Goal: Information Seeking & Learning: Learn about a topic

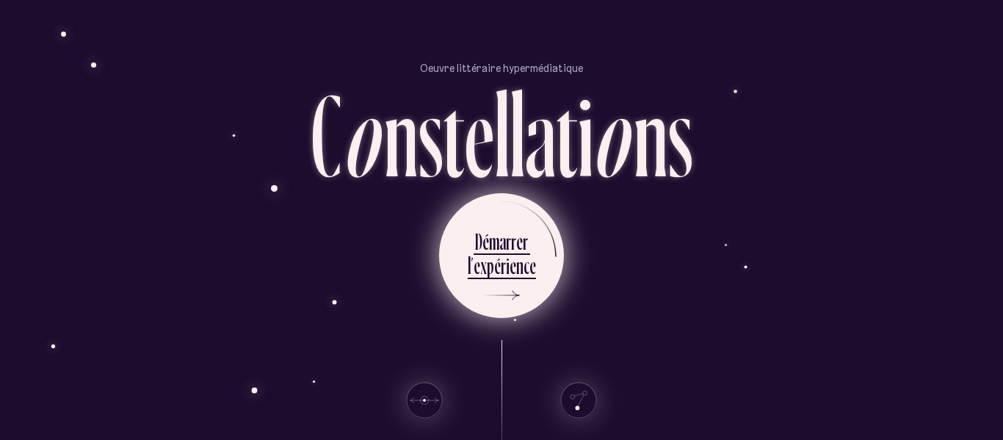
click at [501, 278] on div "r" at bounding box center [503, 265] width 5 height 29
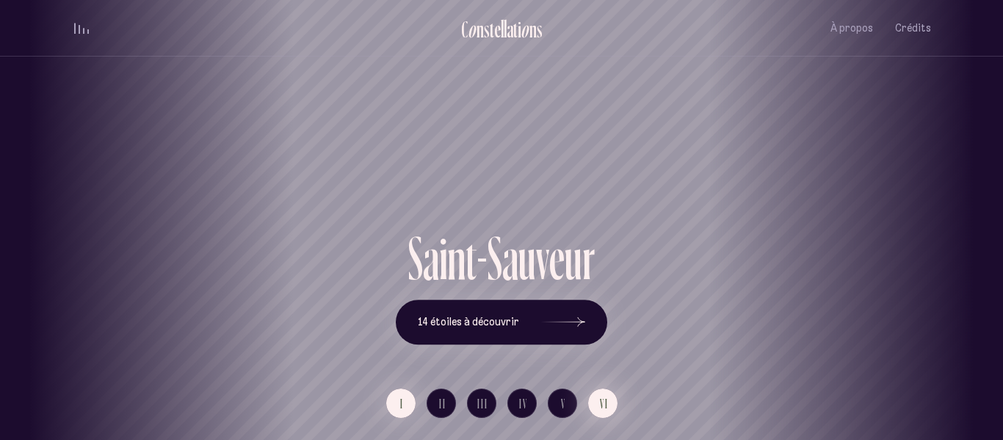
click at [611, 398] on button "VI" at bounding box center [602, 402] width 29 height 29
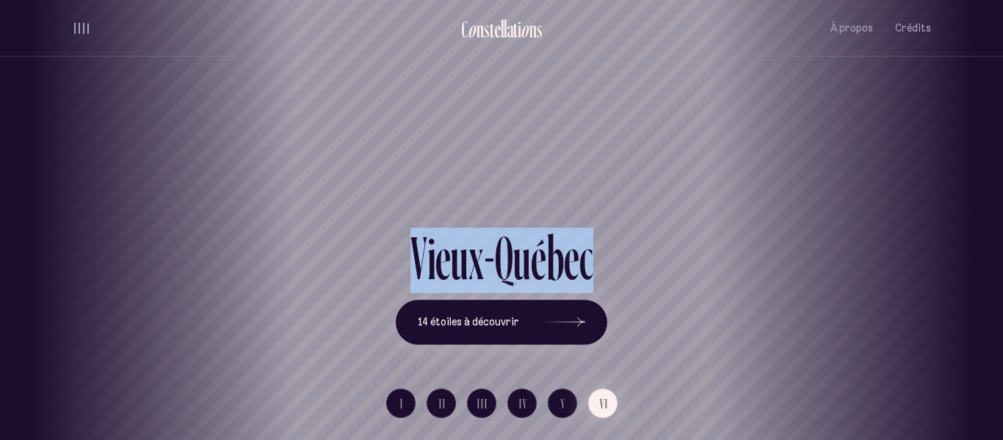
drag, startPoint x: 606, startPoint y: 264, endPoint x: 376, endPoint y: 243, distance: 230.8
click at [376, 243] on div "V i e u x - Q u é b e c 14 étoiles à découvrir" at bounding box center [501, 286] width 859 height 117
drag, startPoint x: 376, startPoint y: 243, endPoint x: 701, endPoint y: 272, distance: 326.5
click at [701, 272] on div "V i e u x - Q u é b e c 14 étoiles à découvrir" at bounding box center [501, 286] width 859 height 117
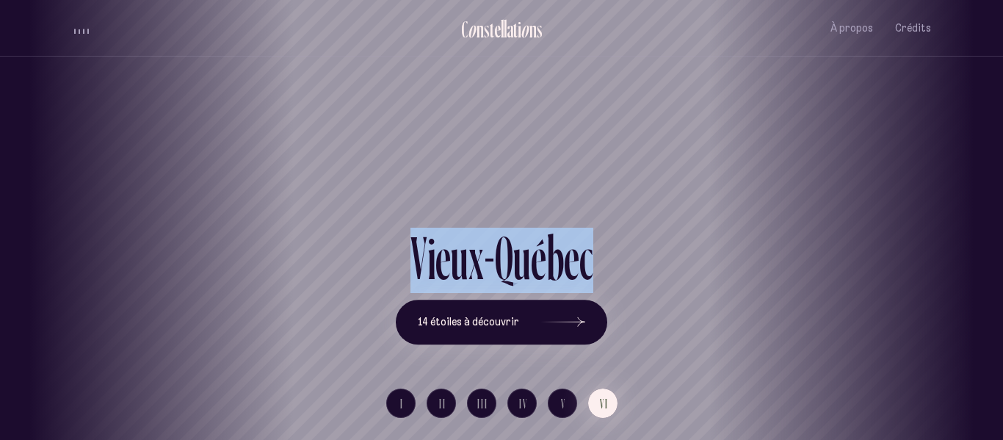
click at [648, 264] on div "V i e u x - Q u é b e c 14 étoiles à découvrir" at bounding box center [501, 286] width 859 height 117
drag, startPoint x: 648, startPoint y: 264, endPoint x: 358, endPoint y: 250, distance: 290.4
click at [358, 250] on div "V i e u x - Q u é b e c 14 étoiles à découvrir" at bounding box center [501, 286] width 859 height 117
drag, startPoint x: 393, startPoint y: 258, endPoint x: 595, endPoint y: 276, distance: 202.7
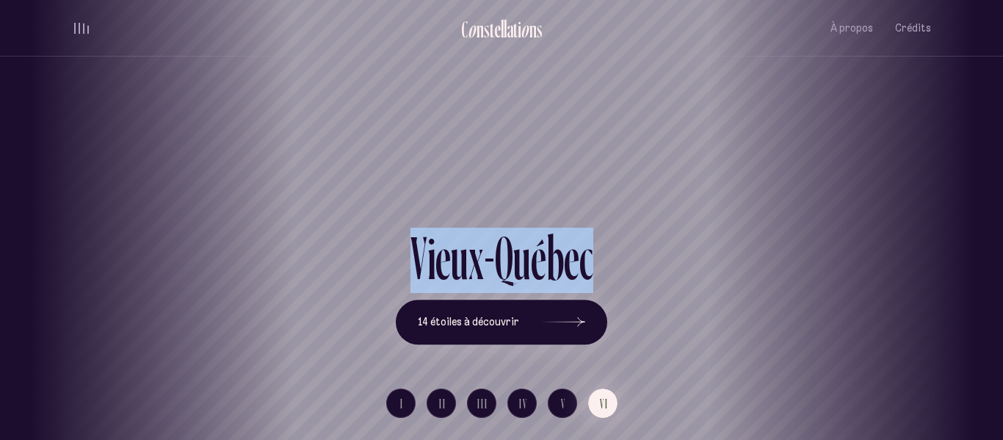
click at [595, 276] on div "V i e u x - Q u é b e c 14 étoiles à découvrir" at bounding box center [501, 286] width 859 height 117
click at [595, 276] on div "V i e u x - Q u é b e c" at bounding box center [501, 264] width 211 height 72
drag, startPoint x: 405, startPoint y: 269, endPoint x: 611, endPoint y: 274, distance: 206.4
click at [611, 274] on div "V i e u x - Q u é b e c 14 étoiles à découvrir" at bounding box center [501, 286] width 859 height 117
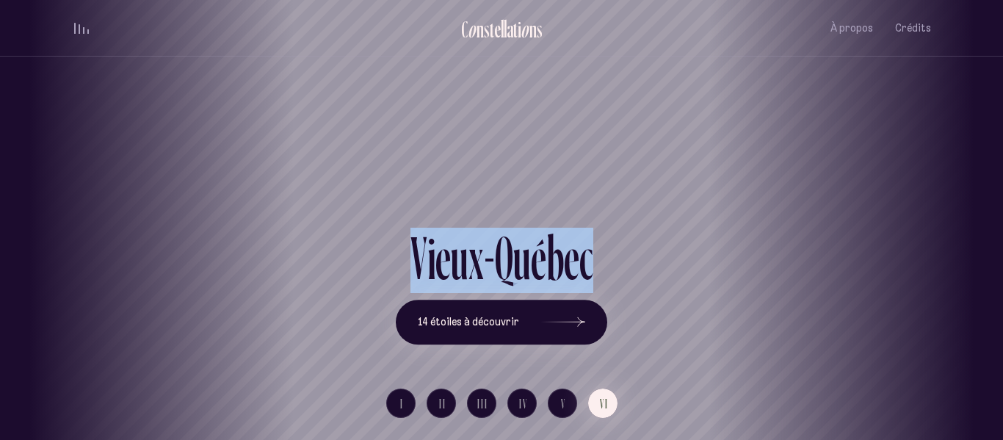
drag, startPoint x: 391, startPoint y: 239, endPoint x: 665, endPoint y: 254, distance: 274.3
click at [665, 254] on div "V i e u x - Q u é b e c 14 étoiles à découvrir" at bounding box center [501, 286] width 859 height 117
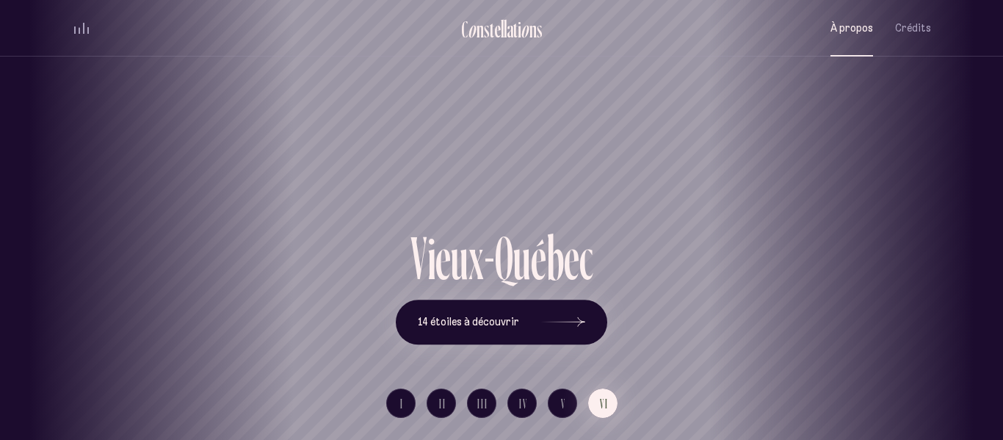
click at [857, 31] on span "À propos" at bounding box center [851, 28] width 43 height 12
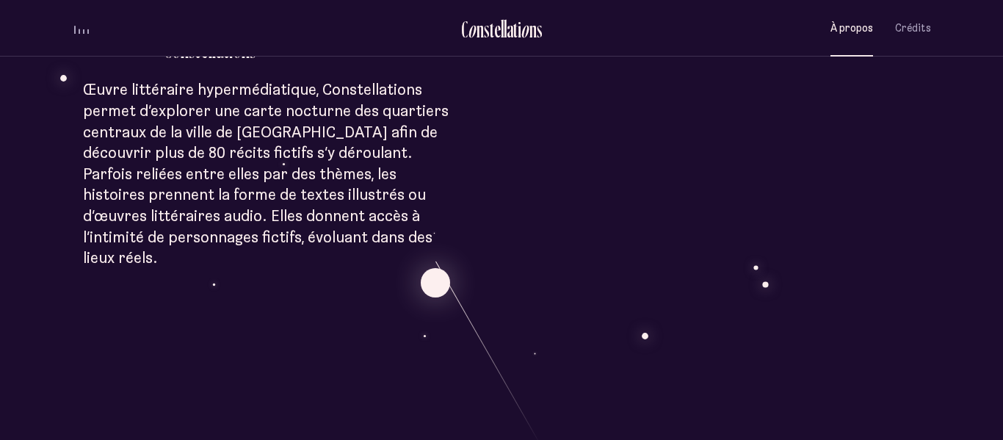
scroll to position [459, 0]
click at [435, 266] on div "À p r o p o s C o n s t e l l a t i o n s Œuvre littéraire hypermédiatique, Con…" at bounding box center [501, 401] width 1003 height 1720
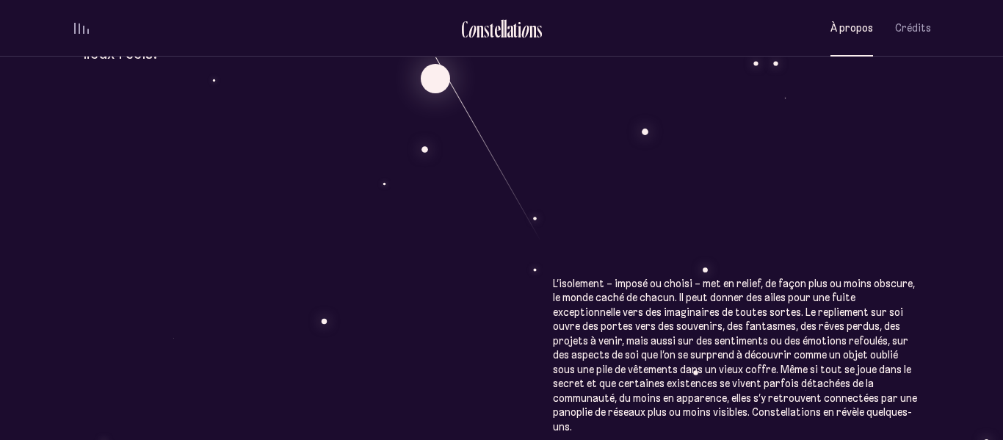
scroll to position [648, 0]
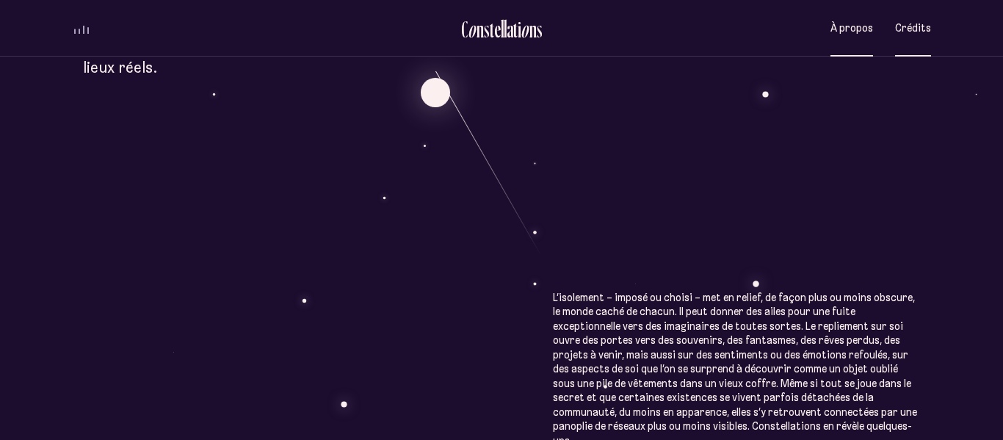
click at [923, 22] on span "Crédits" at bounding box center [913, 28] width 36 height 12
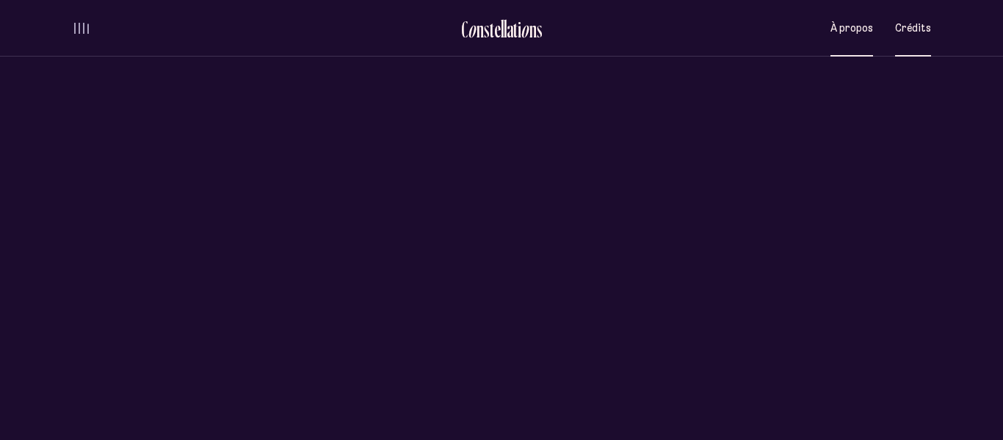
scroll to position [0, 0]
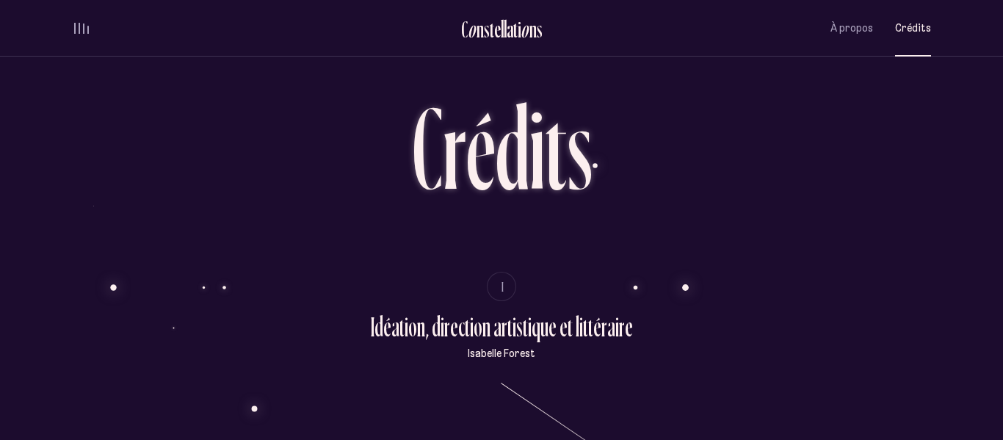
click at [923, 22] on span "Crédits" at bounding box center [913, 28] width 36 height 12
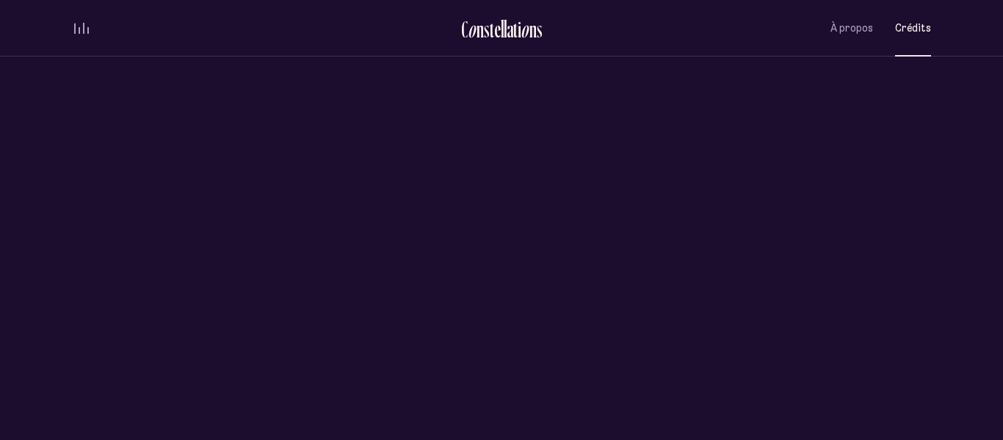
scroll to position [18, 0]
click at [912, 43] on button "Crédits" at bounding box center [913, 28] width 36 height 35
click at [859, 40] on button "À propos" at bounding box center [851, 28] width 43 height 35
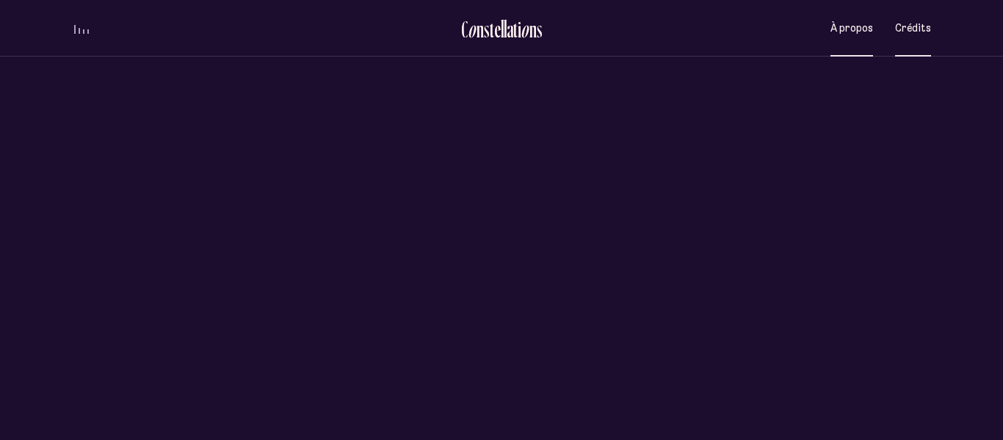
click at [859, 40] on button "À propos" at bounding box center [851, 28] width 43 height 35
click at [496, 22] on div "e" at bounding box center [497, 29] width 7 height 24
click at [504, 33] on div "l" at bounding box center [505, 29] width 3 height 24
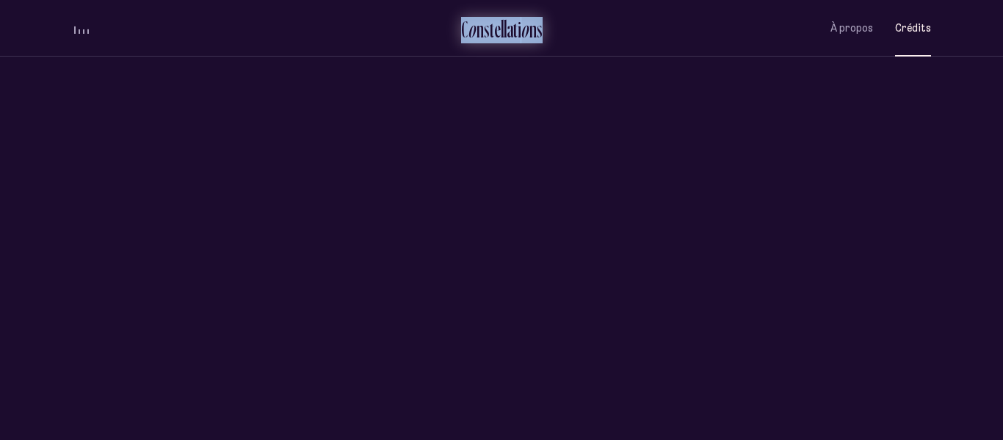
click at [504, 33] on div "l" at bounding box center [505, 29] width 3 height 24
click at [532, 30] on div "n" at bounding box center [532, 29] width 7 height 24
click at [494, 31] on div "e" at bounding box center [497, 29] width 7 height 24
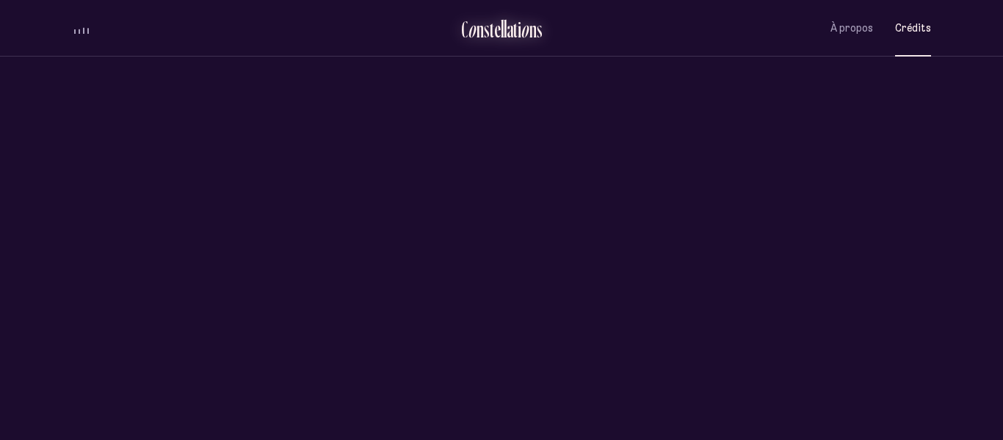
click at [496, 32] on div "e" at bounding box center [497, 29] width 7 height 24
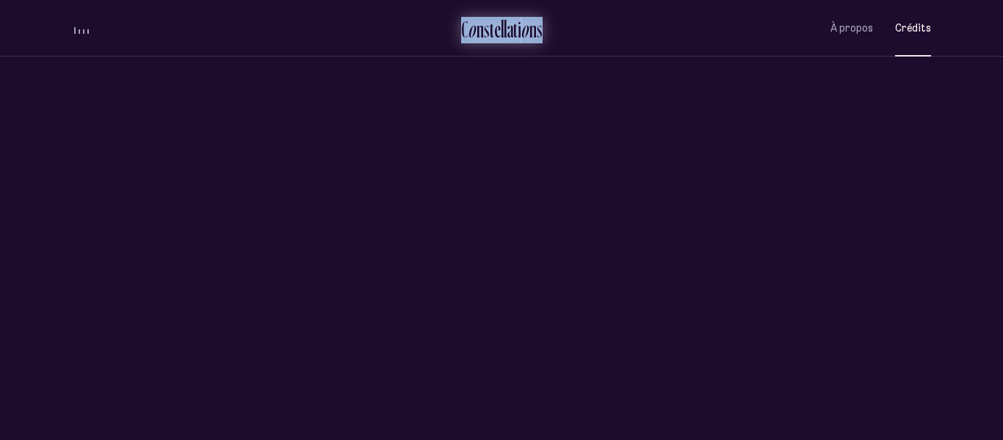
click at [496, 32] on div "e" at bounding box center [497, 29] width 7 height 24
click at [496, 31] on div "e" at bounding box center [497, 29] width 7 height 24
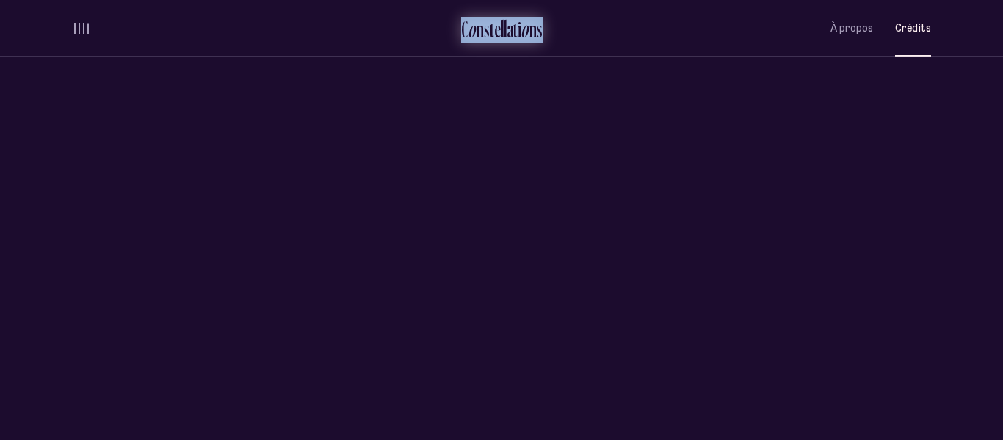
click at [496, 31] on div "e" at bounding box center [497, 29] width 7 height 24
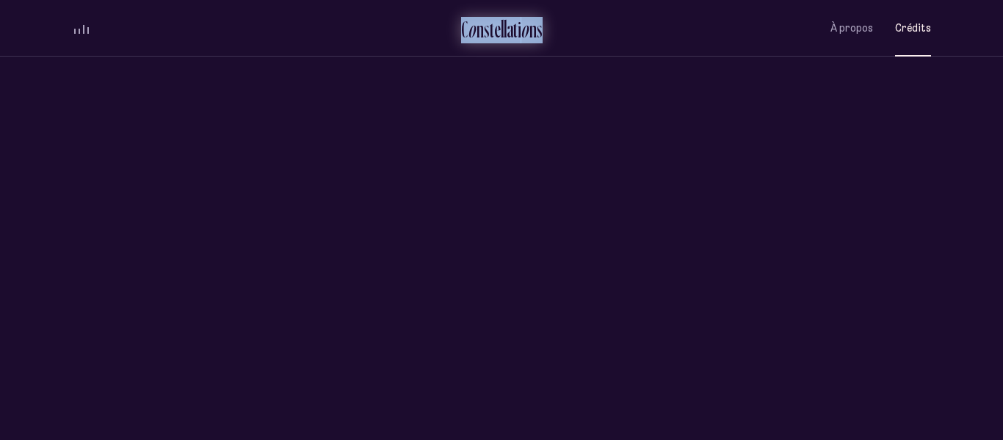
click at [496, 31] on div "e" at bounding box center [497, 29] width 7 height 24
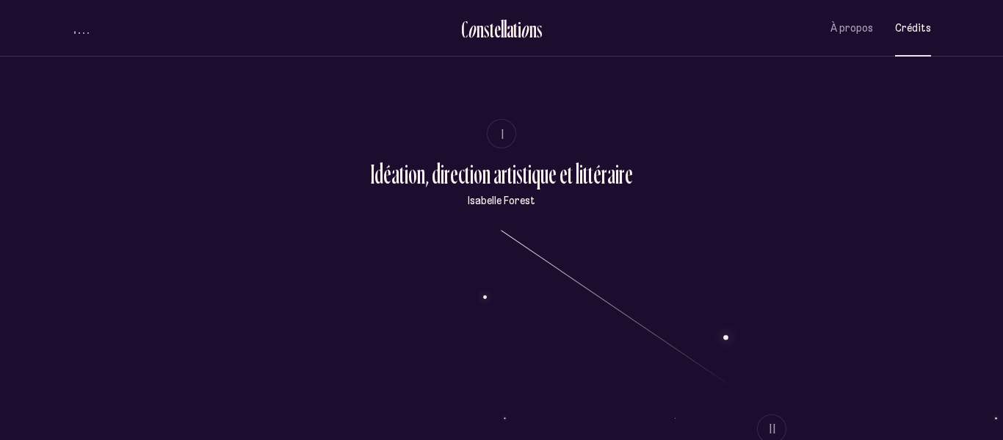
scroll to position [152, 0]
click at [504, 137] on span "I" at bounding box center [503, 134] width 4 height 12
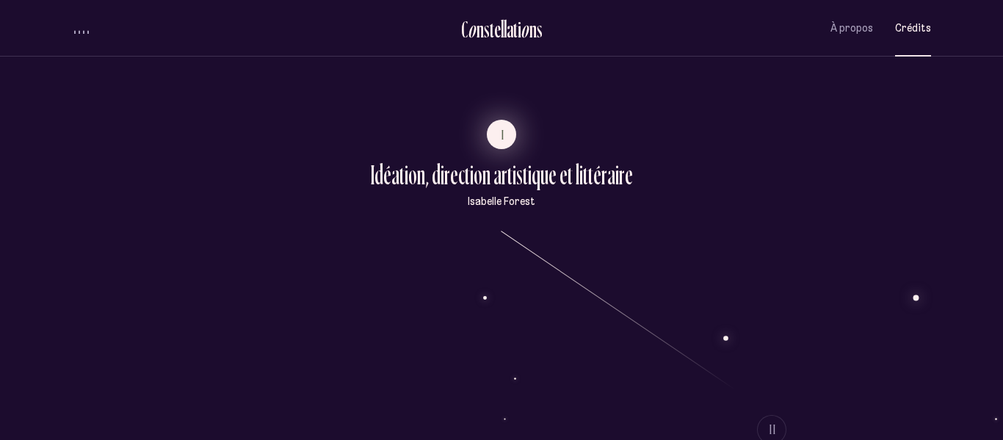
click at [504, 137] on span "I" at bounding box center [503, 134] width 4 height 12
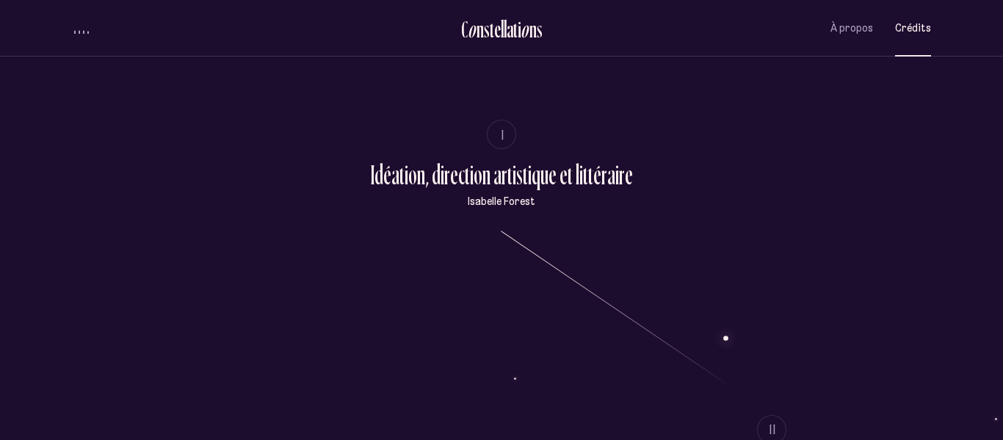
click at [503, 135] on span "I" at bounding box center [503, 134] width 4 height 12
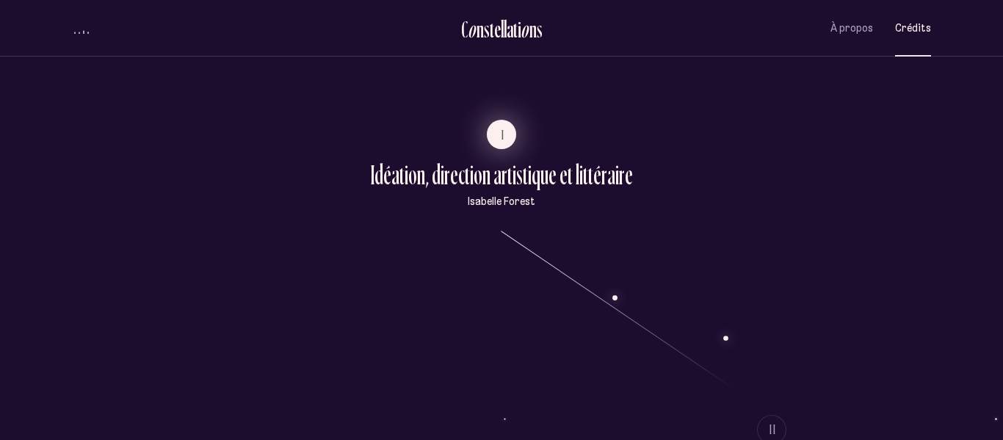
click at [503, 135] on span "I" at bounding box center [503, 134] width 4 height 12
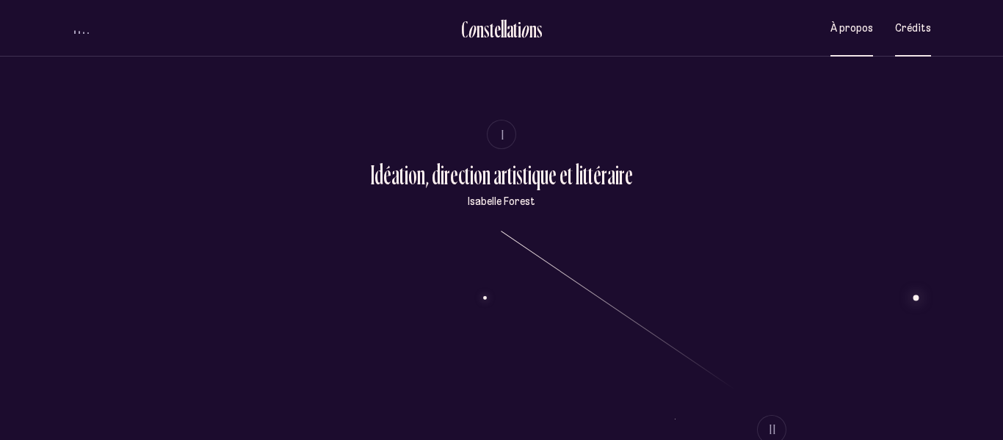
click at [860, 36] on button "À propos" at bounding box center [851, 28] width 43 height 35
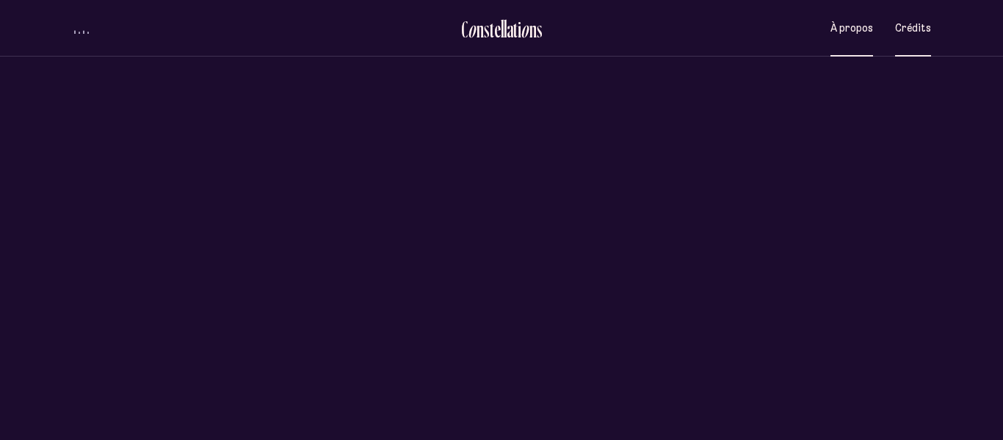
scroll to position [0, 0]
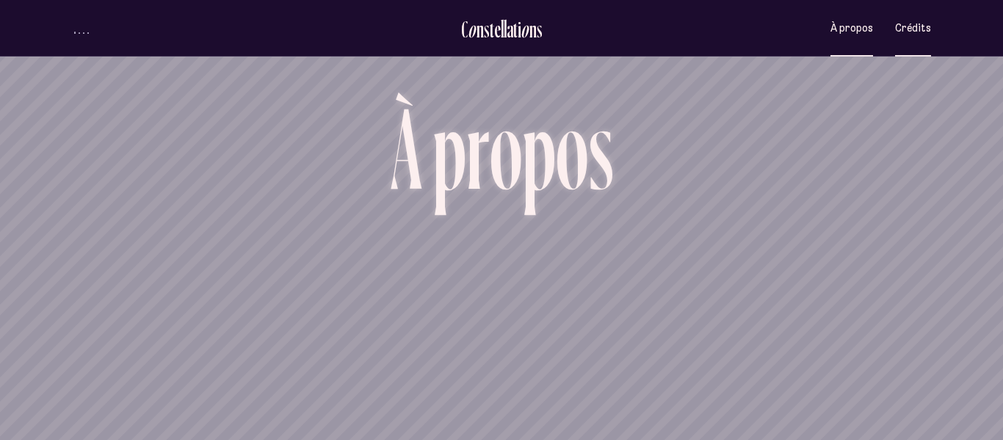
click at [914, 32] on span "Crédits" at bounding box center [913, 28] width 36 height 12
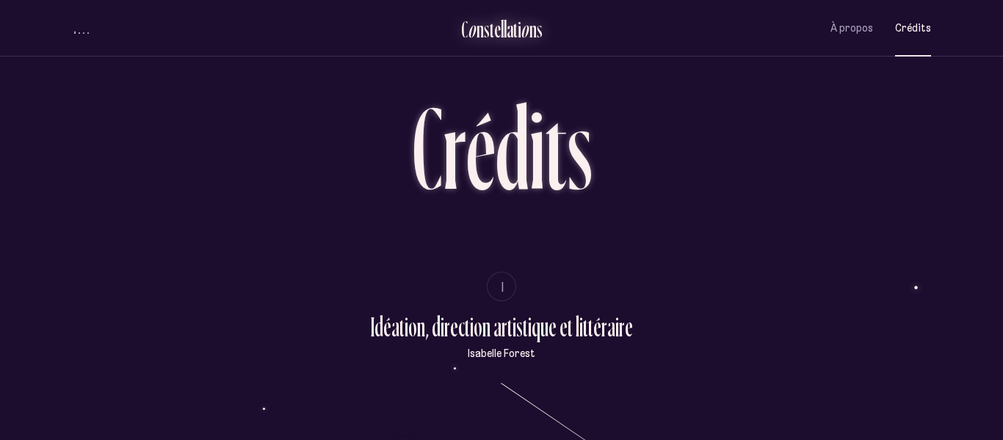
click at [516, 38] on div "t" at bounding box center [515, 29] width 4 height 24
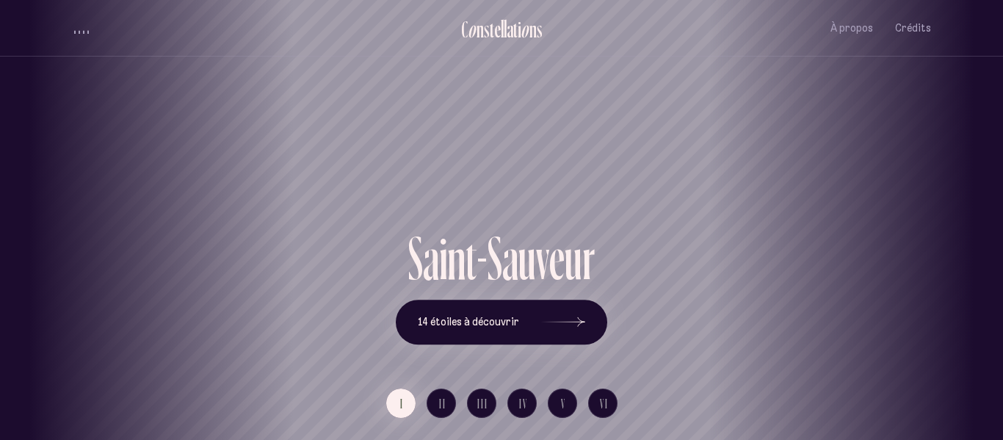
click at [598, 395] on div "[GEOGRAPHIC_DATA] [GEOGRAPHIC_DATA] [GEOGRAPHIC_DATA] [GEOGRAPHIC_DATA] [GEOGRA…" at bounding box center [501, 220] width 1003 height 440
click at [601, 398] on span "VI" at bounding box center [604, 403] width 9 height 12
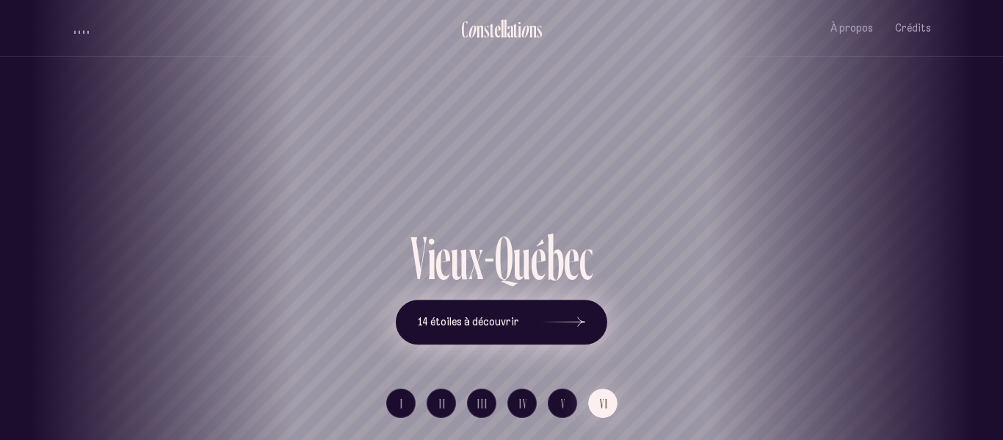
click at [507, 340] on button "14 étoiles à découvrir" at bounding box center [501, 323] width 211 height 46
click at [609, 405] on button "VI" at bounding box center [602, 402] width 29 height 29
click at [543, 333] on icon at bounding box center [563, 322] width 44 height 110
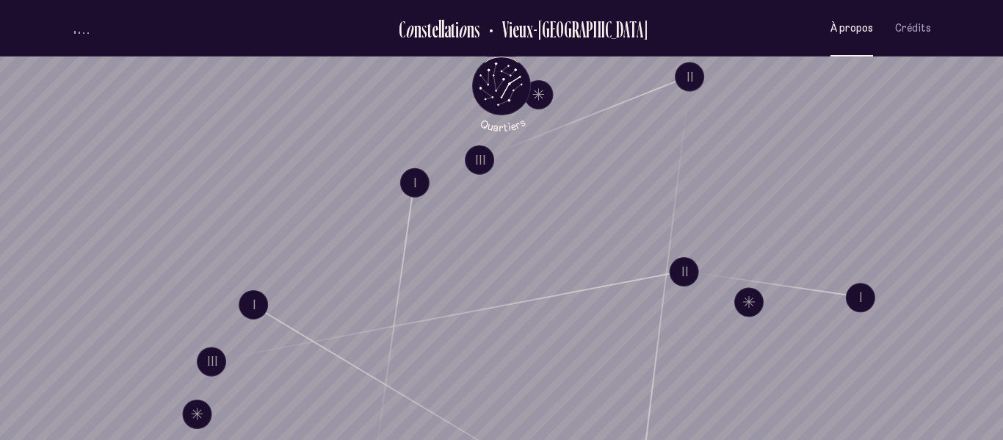
click at [841, 22] on span "À propos" at bounding box center [851, 28] width 43 height 12
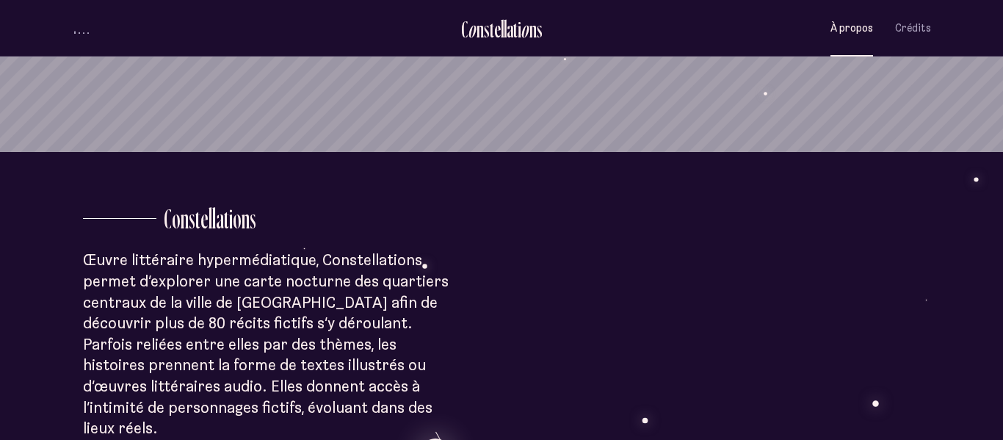
scroll to position [188, 0]
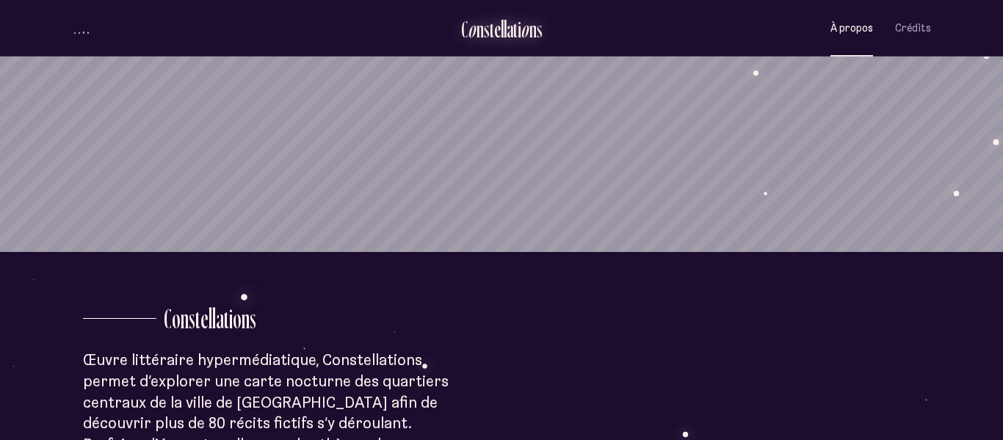
click at [524, 29] on div "o" at bounding box center [525, 29] width 9 height 24
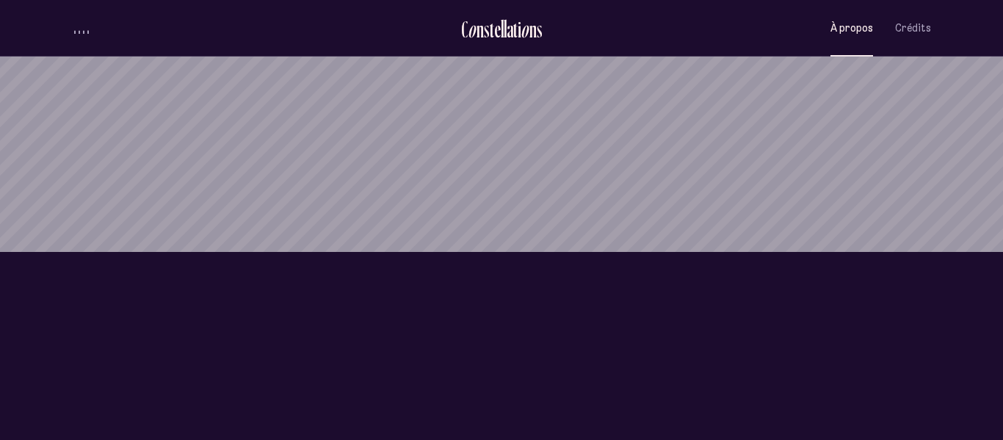
scroll to position [0, 0]
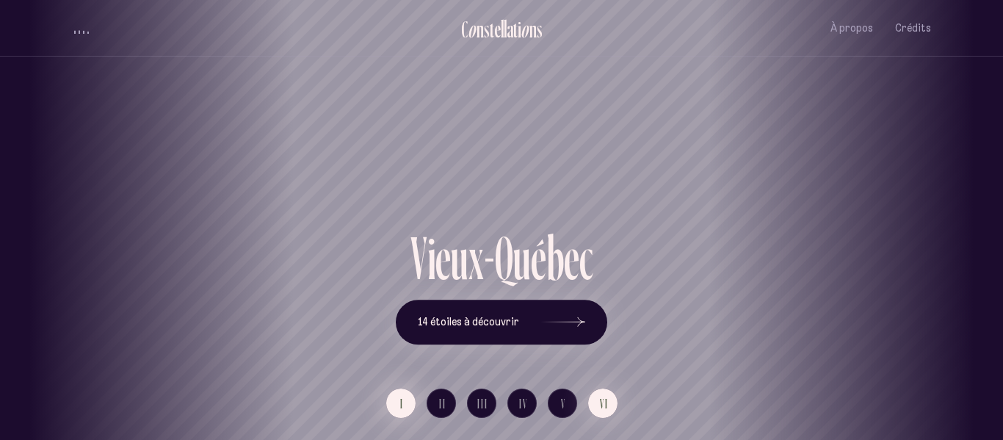
click at [399, 405] on button "I" at bounding box center [400, 402] width 29 height 29
